Goal: Task Accomplishment & Management: Use online tool/utility

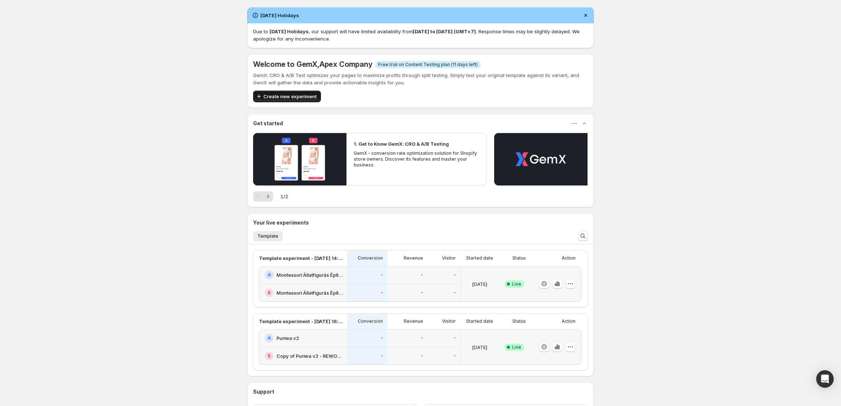
click at [282, 94] on span "Create new experiment" at bounding box center [289, 96] width 53 height 7
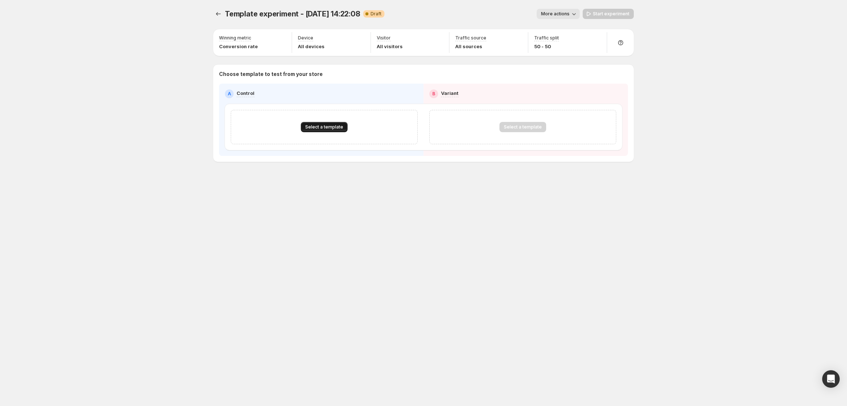
click at [320, 126] on span "Select a template" at bounding box center [324, 127] width 38 height 6
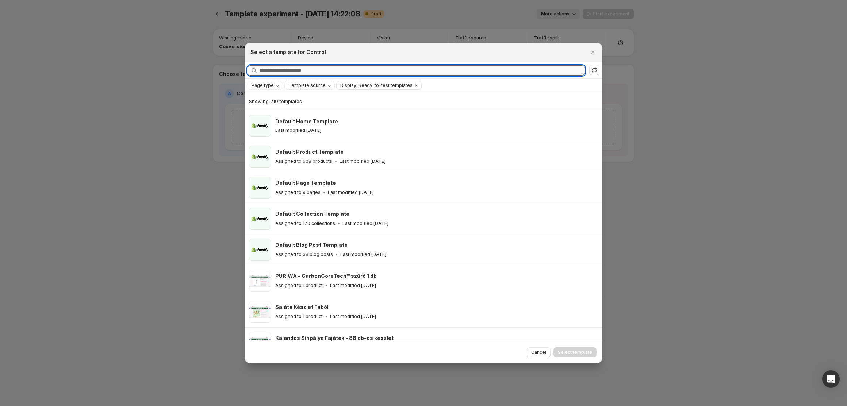
click at [334, 70] on input "Searching all templates" at bounding box center [421, 70] width 325 height 10
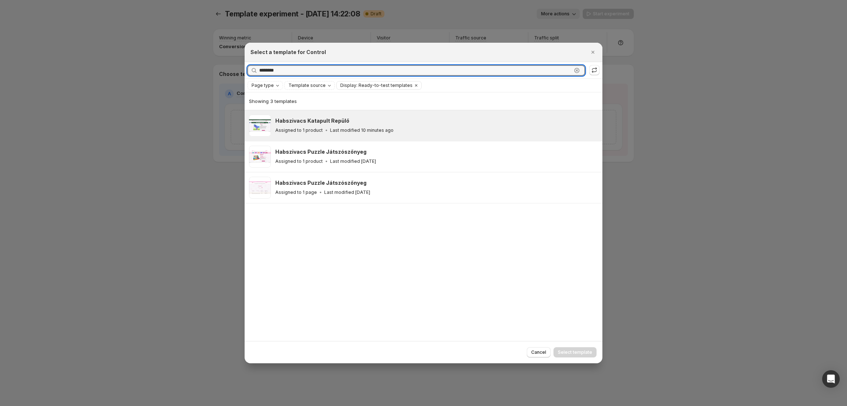
type input "********"
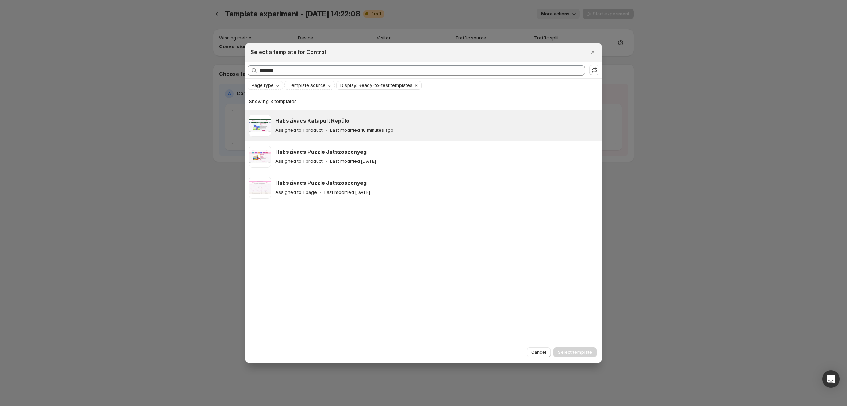
click at [344, 126] on div "Habszivacs Katapult Repülő Assigned to 1 product Last modified 10 minutes ago" at bounding box center [435, 125] width 320 height 17
click at [571, 348] on button "Select template" at bounding box center [574, 352] width 43 height 10
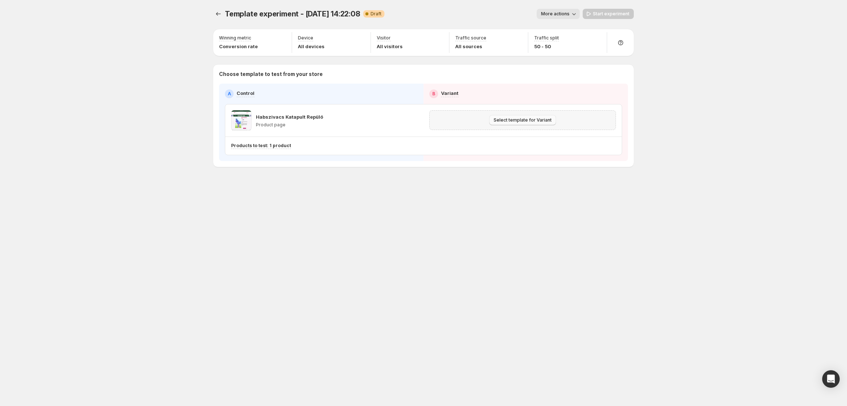
click at [505, 122] on span "Select template for Variant" at bounding box center [522, 120] width 58 height 6
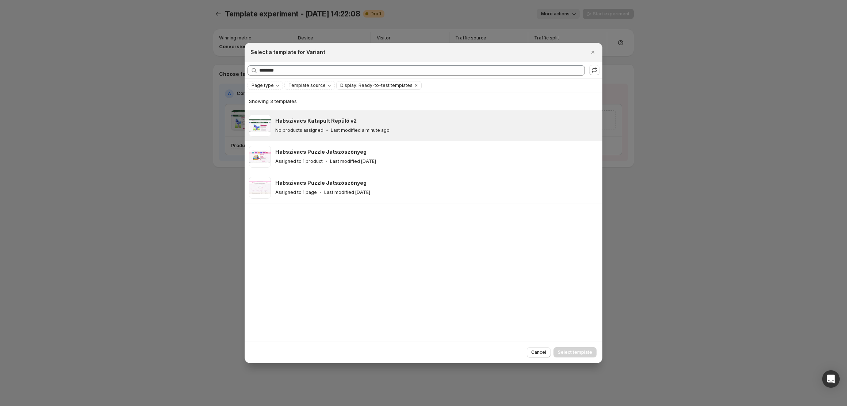
click at [366, 119] on div "Habszivacs Katapult Repülő v2" at bounding box center [435, 120] width 320 height 7
click at [576, 347] on button "Select template" at bounding box center [574, 352] width 43 height 10
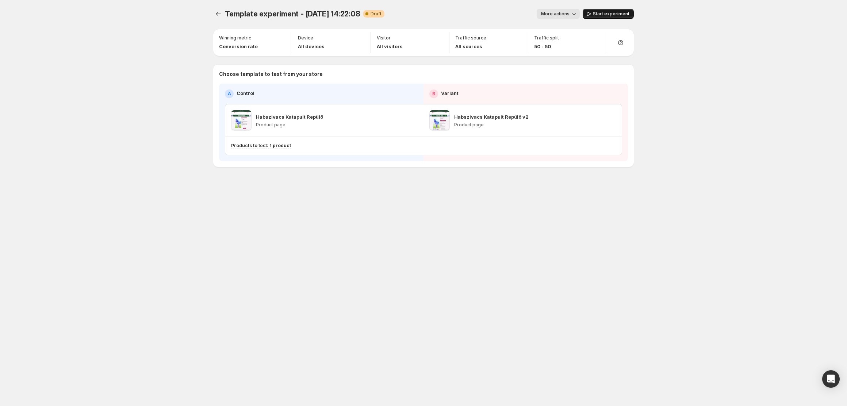
click at [606, 14] on span "Start experiment" at bounding box center [611, 14] width 36 height 6
click at [217, 12] on icon "Experiments" at bounding box center [218, 13] width 7 height 7
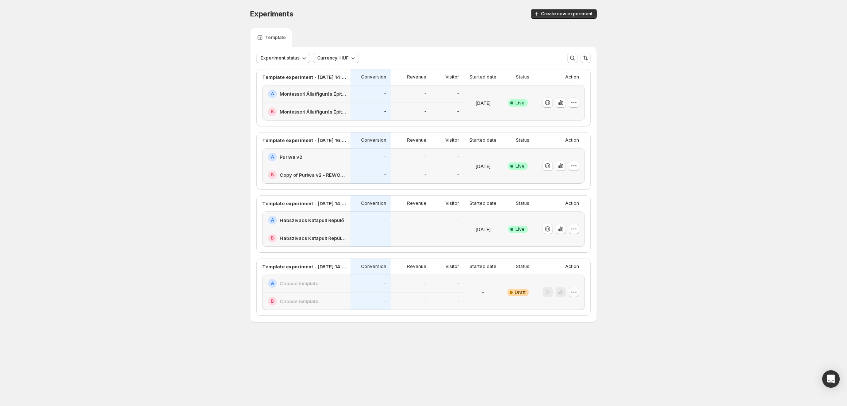
click at [570, 290] on icon "button" at bounding box center [573, 291] width 7 height 7
click at [573, 349] on button "Delete" at bounding box center [573, 345] width 49 height 12
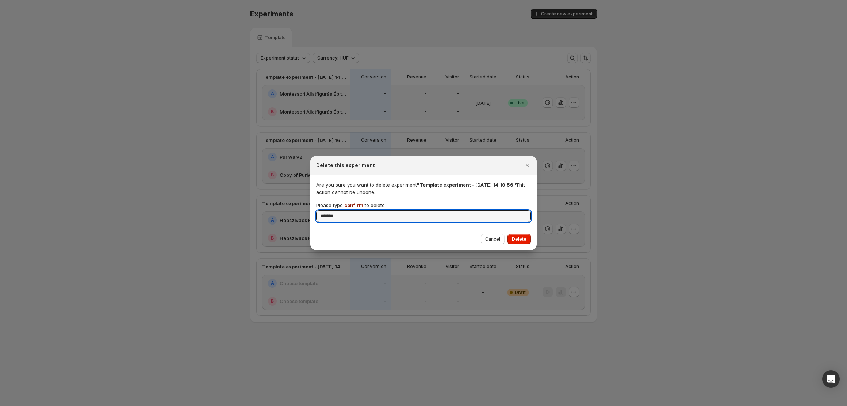
type input "*******"
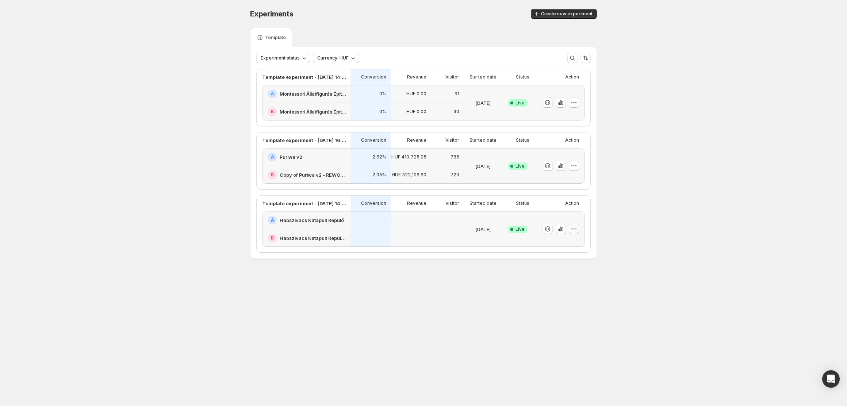
click at [572, 228] on icon "button" at bounding box center [573, 228] width 7 height 7
click at [556, 264] on button "End experiment" at bounding box center [576, 269] width 90 height 12
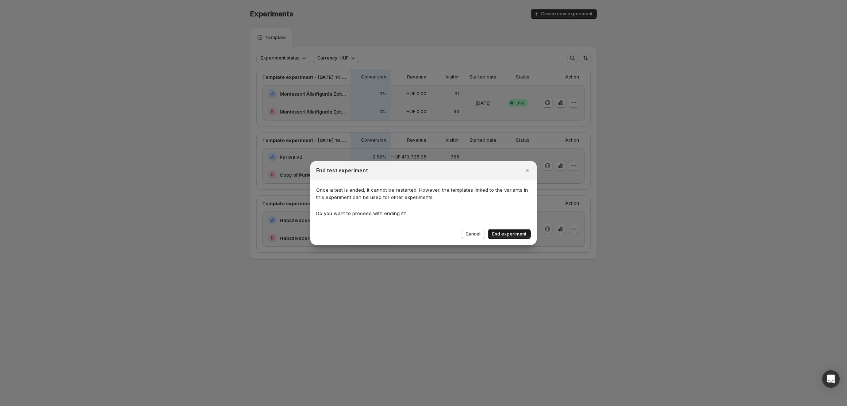
click at [525, 235] on span "End experiment" at bounding box center [509, 234] width 34 height 6
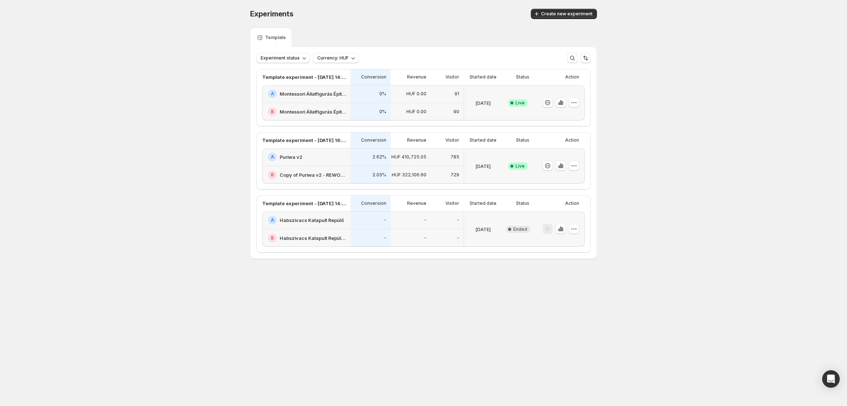
click at [571, 231] on icon "button" at bounding box center [573, 228] width 7 height 7
click at [568, 281] on span "Delete" at bounding box center [568, 282] width 15 height 6
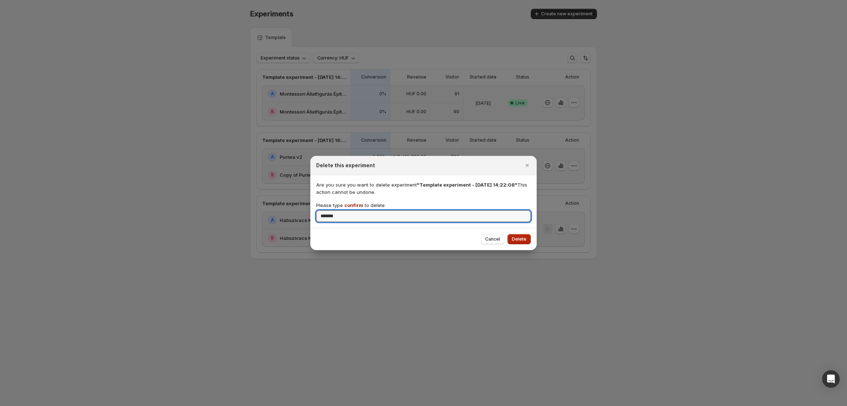
type input "*******"
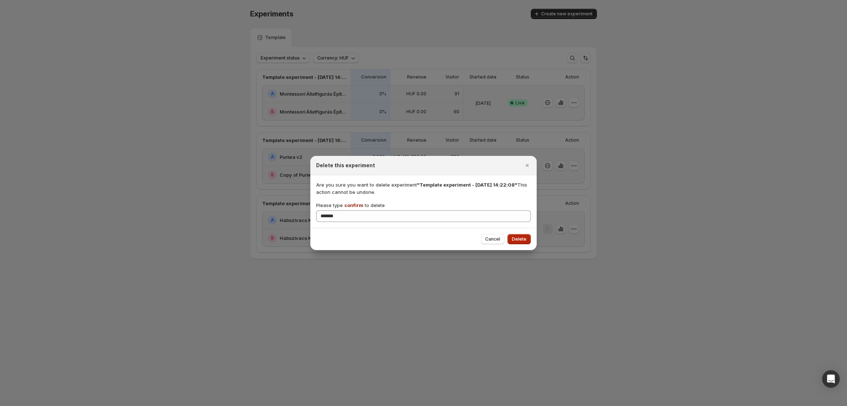
click at [518, 239] on span "Delete" at bounding box center [519, 239] width 15 height 6
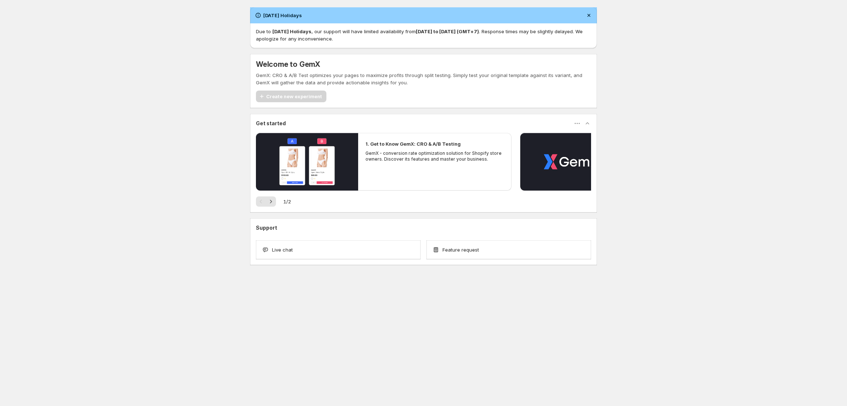
click at [313, 97] on div "Create new experiment" at bounding box center [291, 96] width 70 height 12
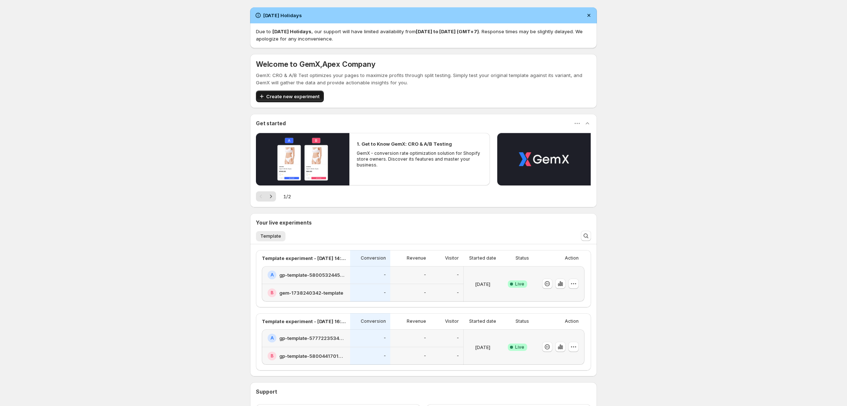
click at [310, 97] on span "Create new experiment" at bounding box center [292, 96] width 53 height 7
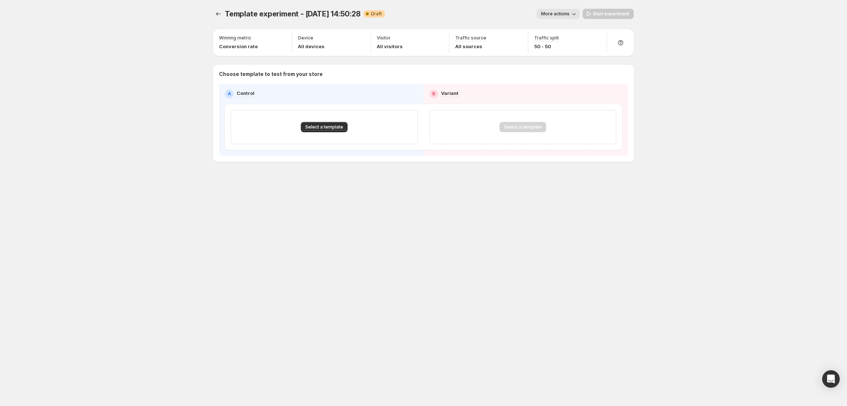
click at [301, 117] on div "Select a template" at bounding box center [324, 127] width 187 height 34
click at [314, 129] on span "Select a template" at bounding box center [324, 127] width 38 height 6
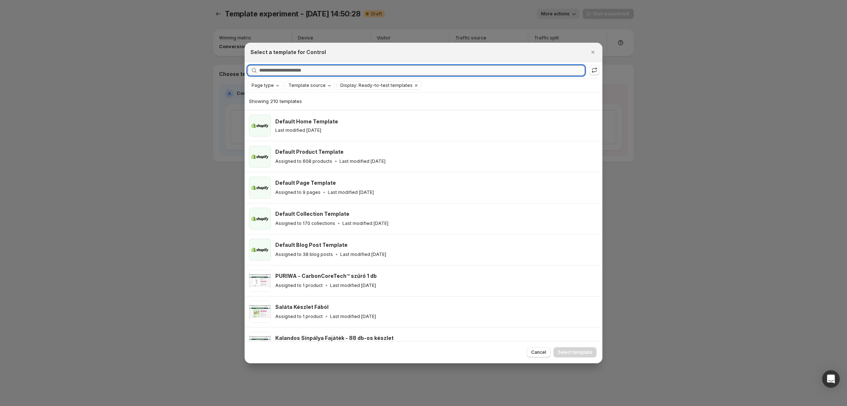
click at [304, 69] on input "Searching all templates" at bounding box center [421, 70] width 325 height 10
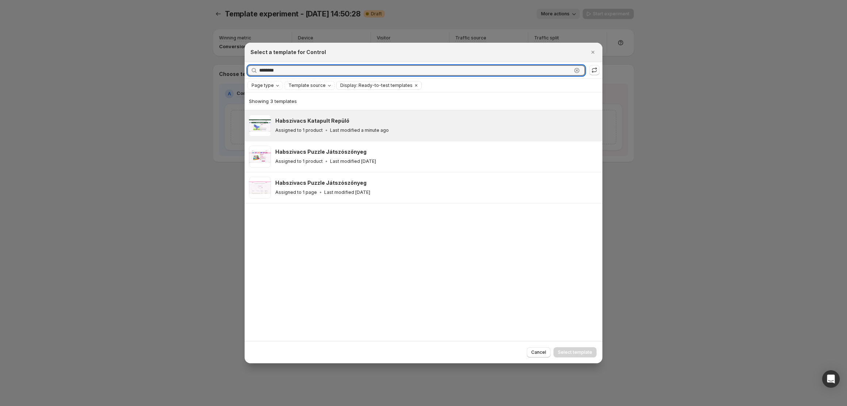
type input "********"
click at [320, 131] on p "Assigned to 1 product" at bounding box center [298, 130] width 47 height 6
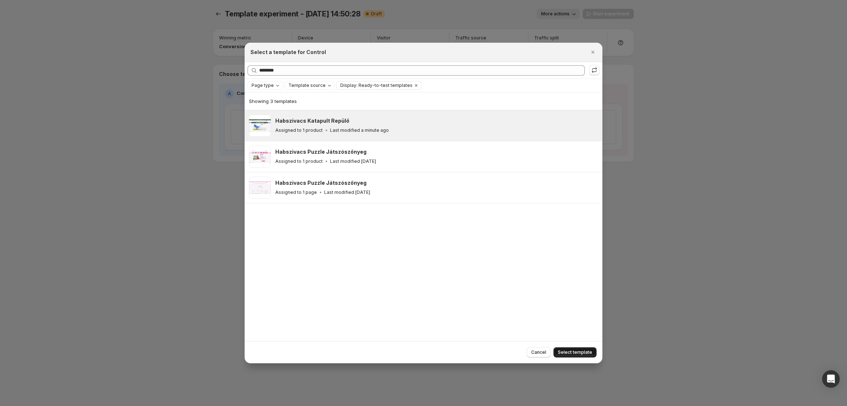
click at [577, 351] on span "Select template" at bounding box center [575, 352] width 34 height 6
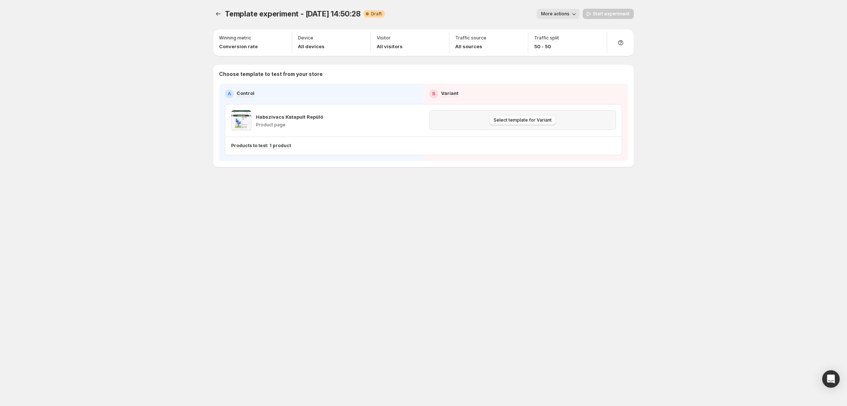
click at [512, 121] on span "Select template for Variant" at bounding box center [522, 120] width 58 height 6
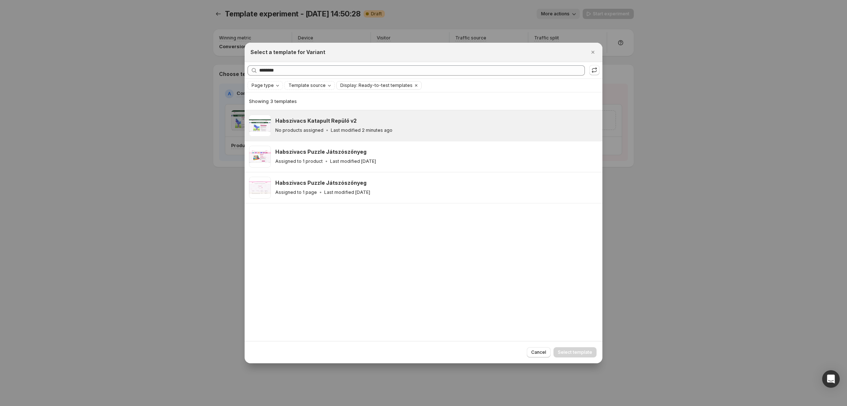
click at [413, 126] on div "Habszivacs Katapult Repülő v2 No products assigned Last modified 2 minutes ago" at bounding box center [435, 125] width 320 height 17
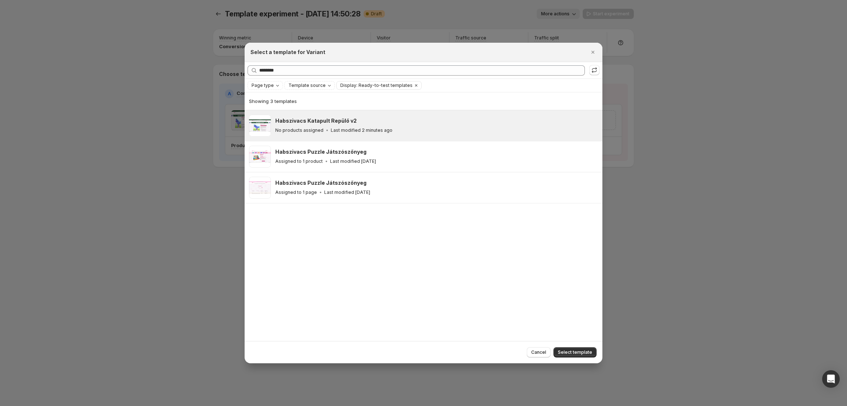
click at [574, 340] on div "Showing 3 templates Habszivacs Katapult Repülő v2 No products assigned Last mod…" at bounding box center [423, 216] width 358 height 248
click at [571, 347] on div "Cancel Select template" at bounding box center [423, 352] width 358 height 22
click at [577, 351] on span "Select template" at bounding box center [575, 352] width 34 height 6
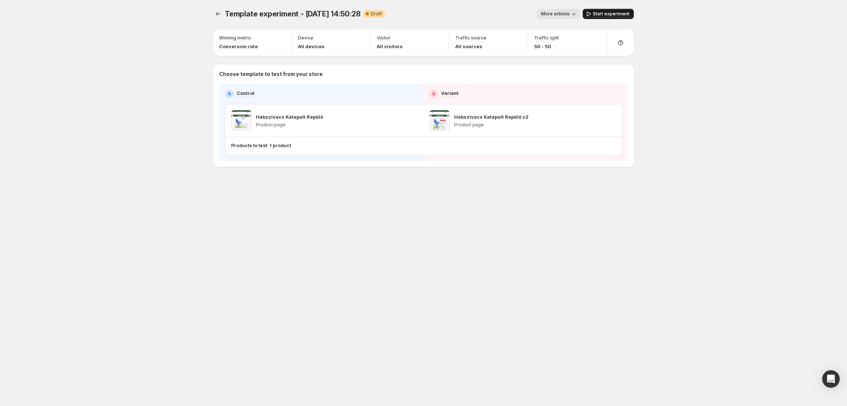
click at [612, 15] on span "Start experiment" at bounding box center [611, 14] width 36 height 6
click at [215, 17] on icon "Experiments" at bounding box center [218, 13] width 7 height 7
